Goal: Information Seeking & Learning: Learn about a topic

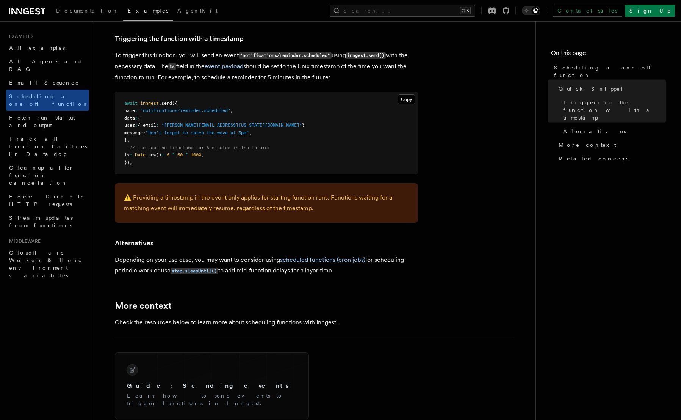
scroll to position [315, 0]
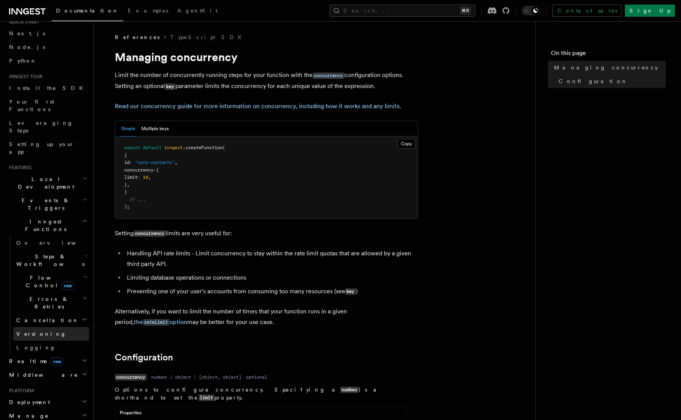
scroll to position [32, 0]
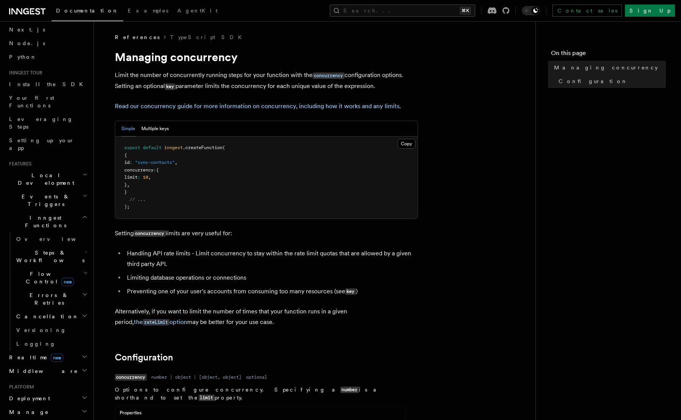
click at [38, 270] on span "Flow Control new" at bounding box center [48, 277] width 70 height 15
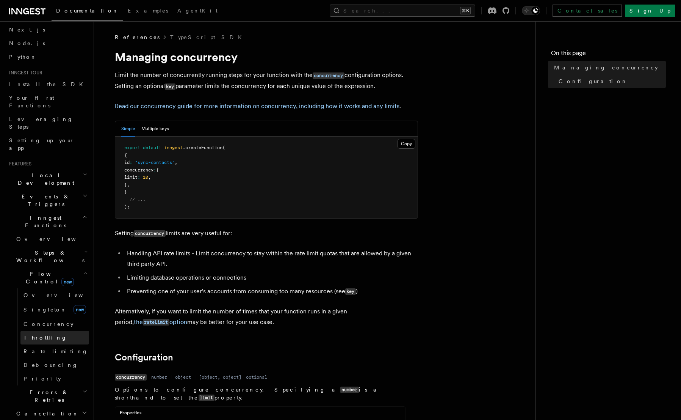
click at [38, 334] on span "Throttling" at bounding box center [46, 337] width 44 height 6
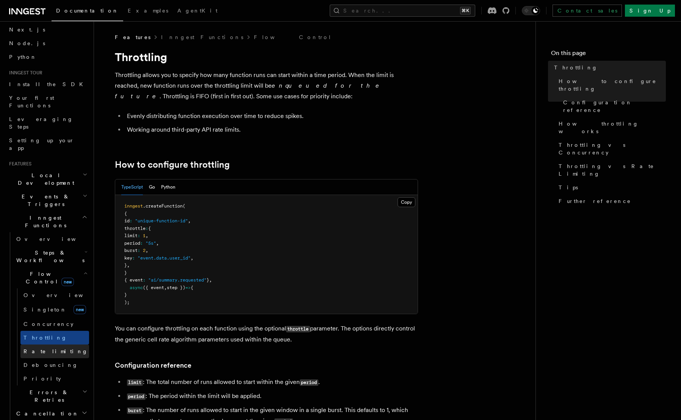
click at [38, 348] on span "Rate limiting" at bounding box center [56, 351] width 64 height 6
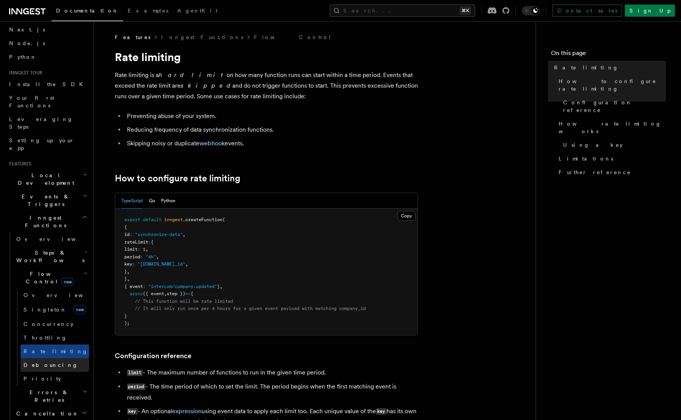
click at [40, 362] on span "Debouncing" at bounding box center [51, 365] width 55 height 6
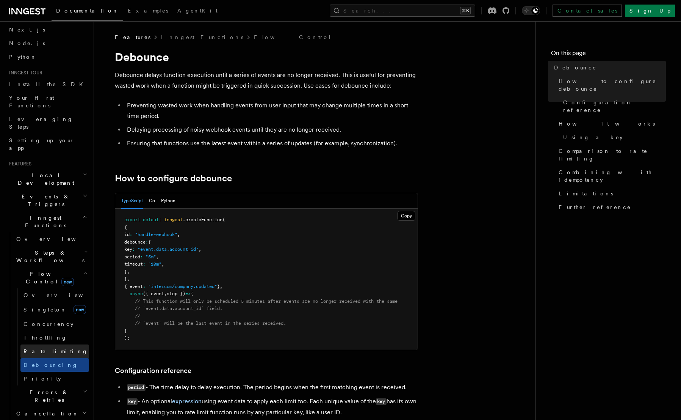
click at [42, 344] on link "Rate limiting" at bounding box center [54, 351] width 69 height 14
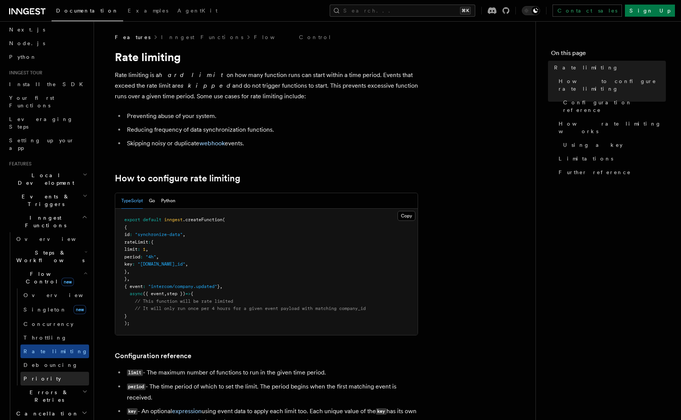
click at [36, 375] on span "Priority" at bounding box center [43, 379] width 38 height 8
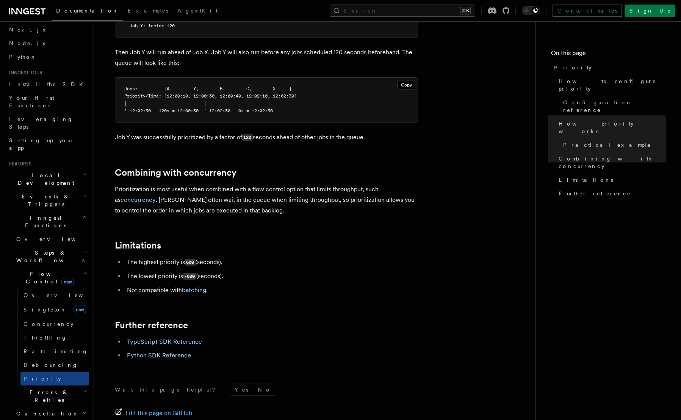
scroll to position [761, 0]
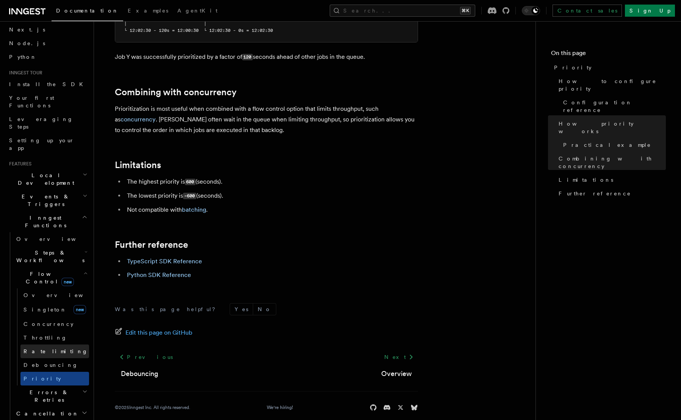
click at [58, 344] on link "Rate limiting" at bounding box center [54, 351] width 69 height 14
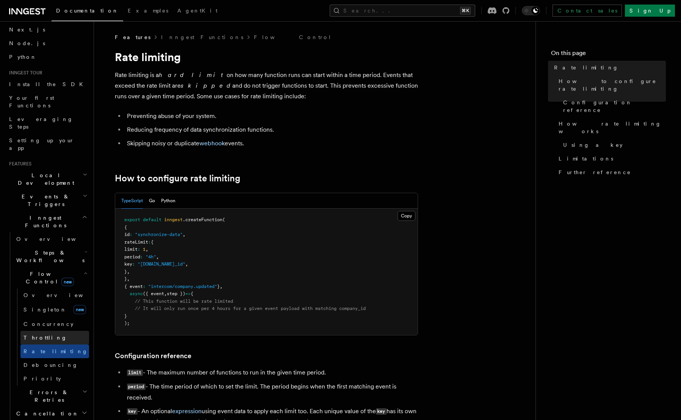
click at [52, 331] on link "Throttling" at bounding box center [54, 338] width 69 height 14
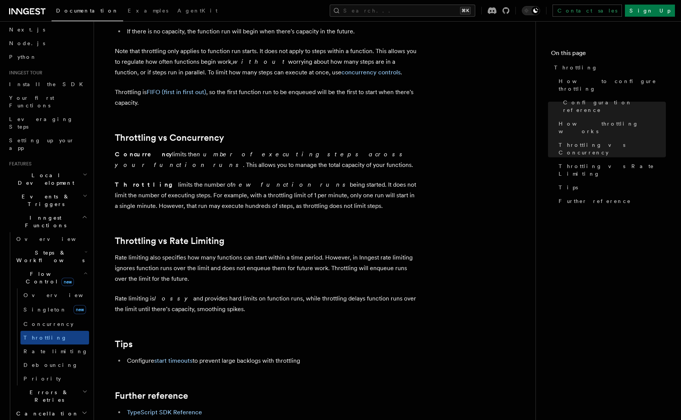
scroll to position [638, 0]
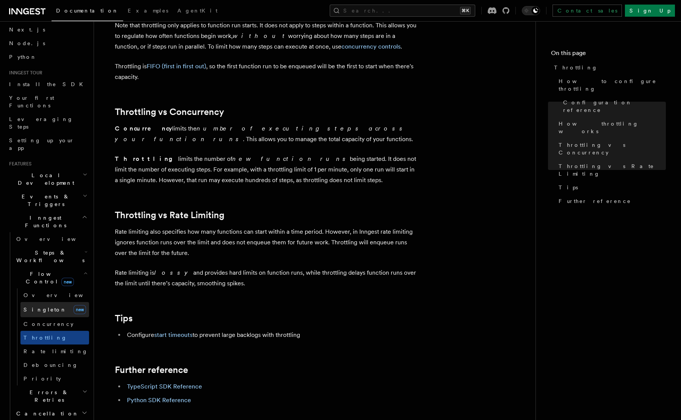
click at [40, 306] on span "Singleton" at bounding box center [45, 309] width 43 height 6
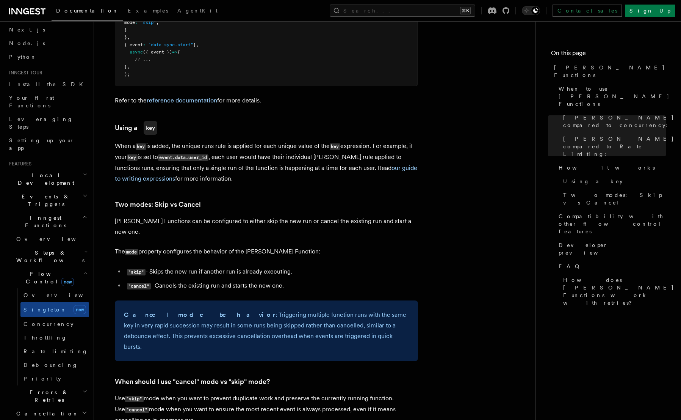
scroll to position [787, 0]
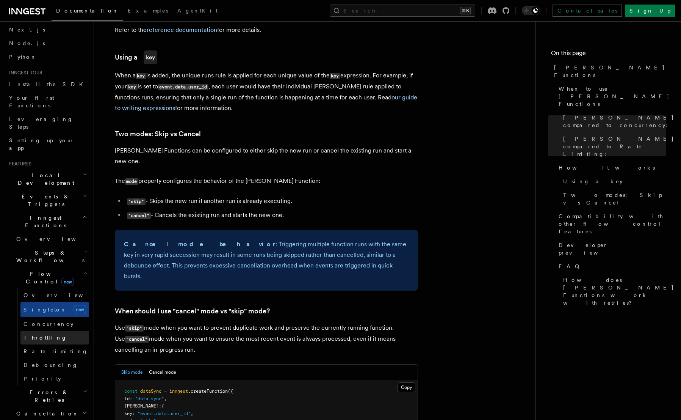
click at [45, 334] on span "Throttling" at bounding box center [46, 337] width 44 height 6
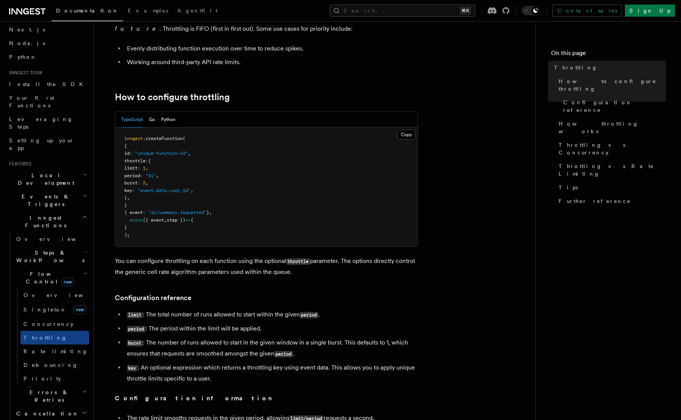
scroll to position [69, 0]
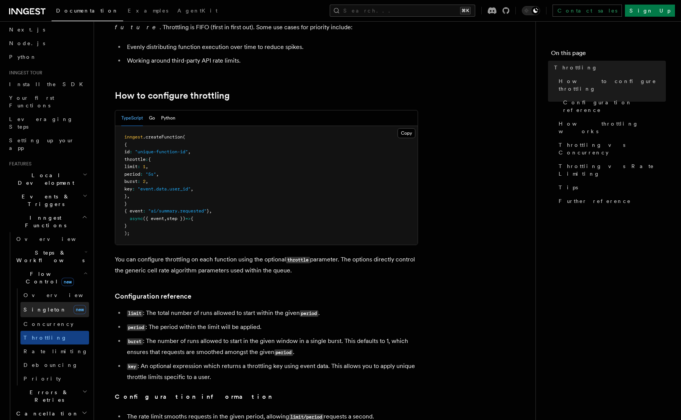
click at [42, 306] on span "Singleton" at bounding box center [45, 309] width 43 height 6
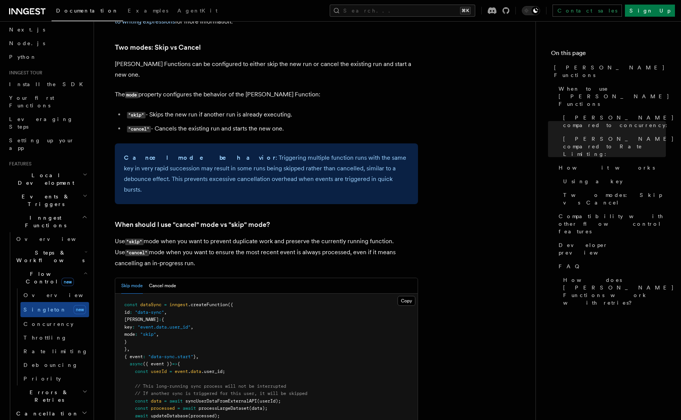
scroll to position [898, 0]
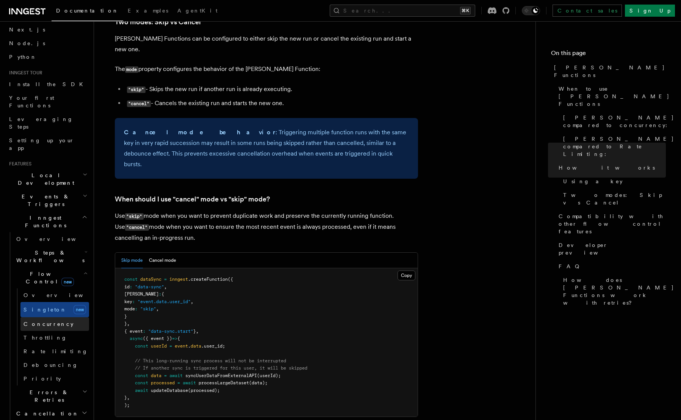
click at [45, 321] on span "Concurrency" at bounding box center [49, 324] width 50 height 6
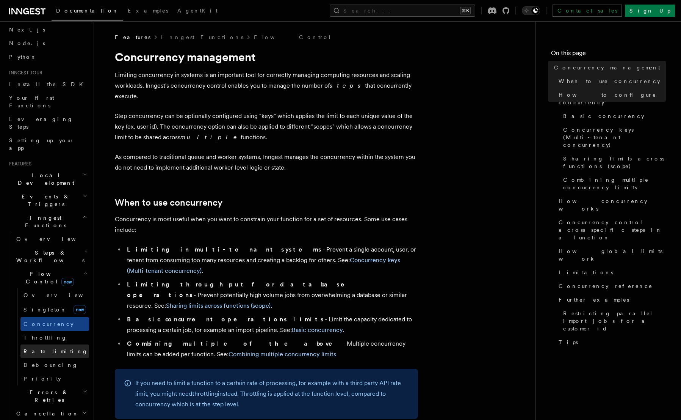
click at [36, 348] on span "Rate limiting" at bounding box center [56, 351] width 64 height 6
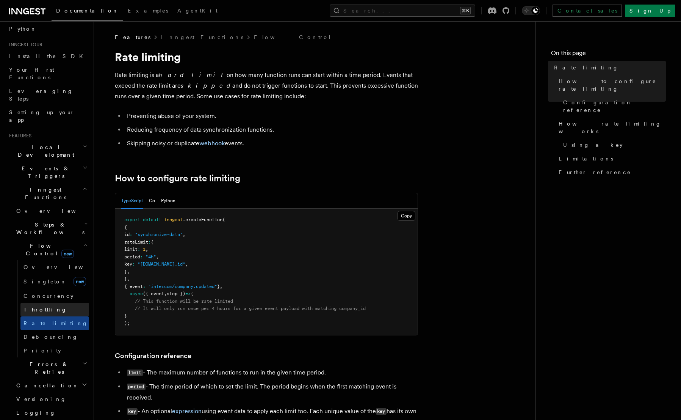
scroll to position [64, 0]
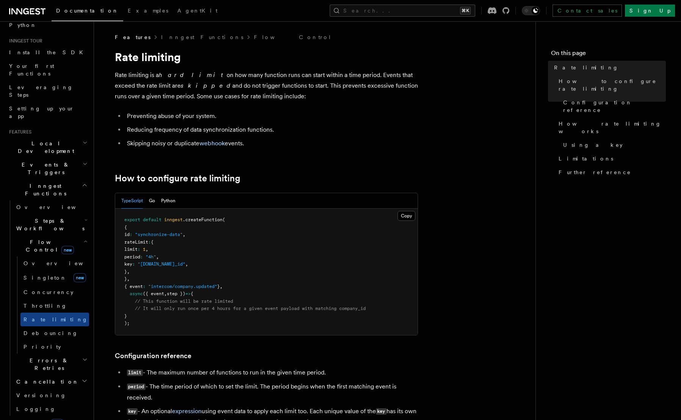
click at [47, 353] on h2 "Errors & Retries" at bounding box center [51, 363] width 76 height 21
click at [41, 340] on link "Priority" at bounding box center [54, 347] width 69 height 14
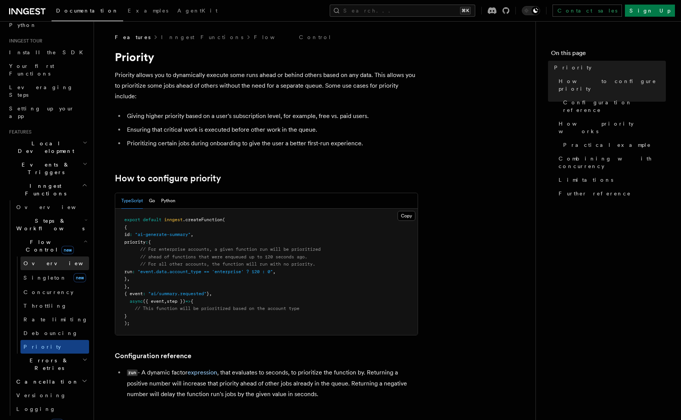
click at [60, 256] on link "Overview" at bounding box center [54, 263] width 69 height 14
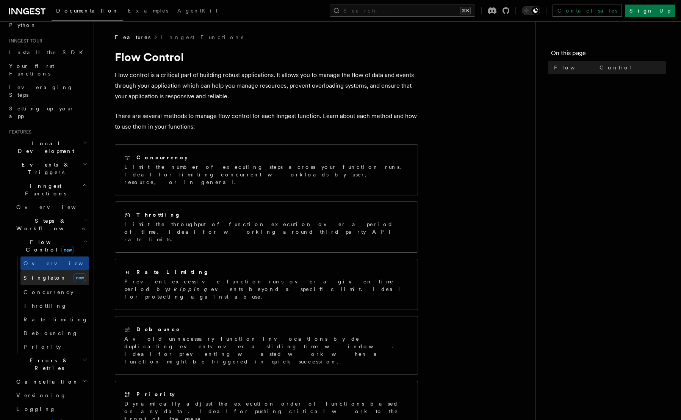
click at [50, 270] on link "[PERSON_NAME] new" at bounding box center [54, 277] width 69 height 15
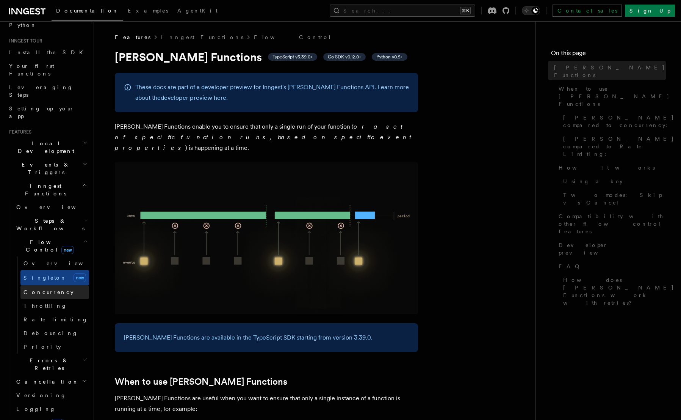
click at [51, 289] on span "Concurrency" at bounding box center [49, 292] width 50 height 6
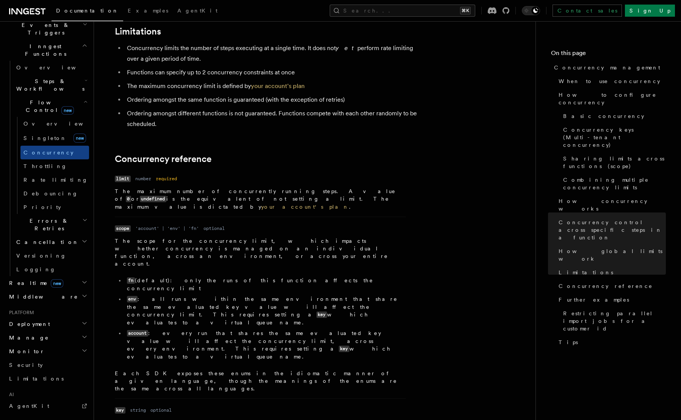
scroll to position [119, 0]
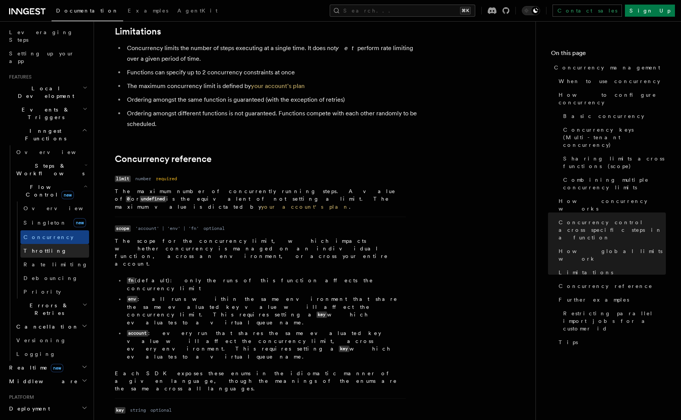
click at [41, 244] on link "Throttling" at bounding box center [54, 251] width 69 height 14
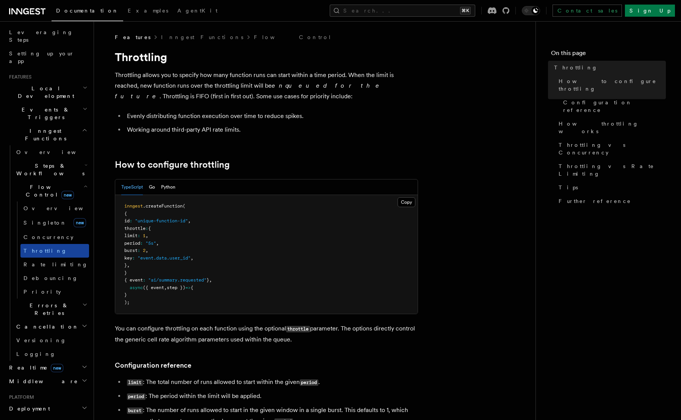
click at [40, 247] on span "Throttling" at bounding box center [46, 251] width 44 height 8
click at [43, 285] on link "Priority" at bounding box center [54, 292] width 69 height 14
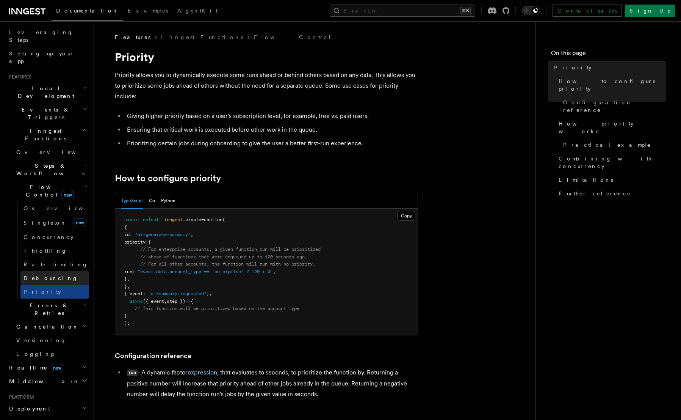
click at [37, 271] on link "Debouncing" at bounding box center [54, 278] width 69 height 14
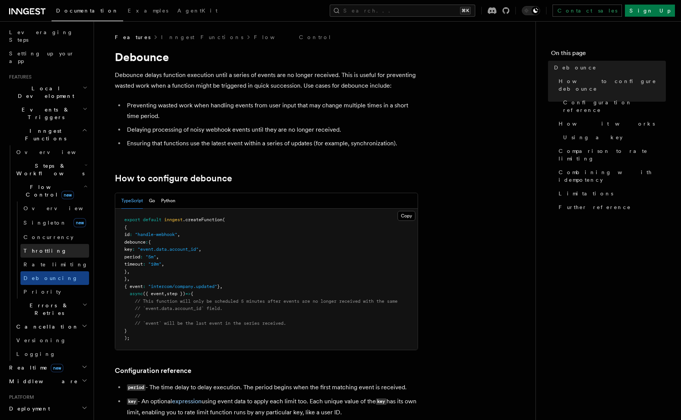
click at [33, 248] on span "Throttling" at bounding box center [46, 251] width 44 height 6
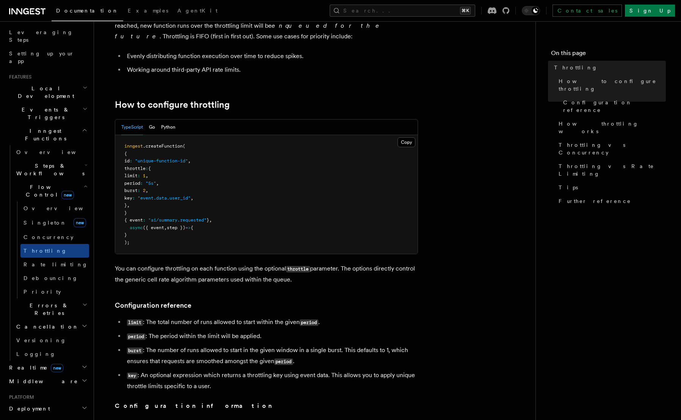
scroll to position [64, 0]
